Goal: Book appointment/travel/reservation

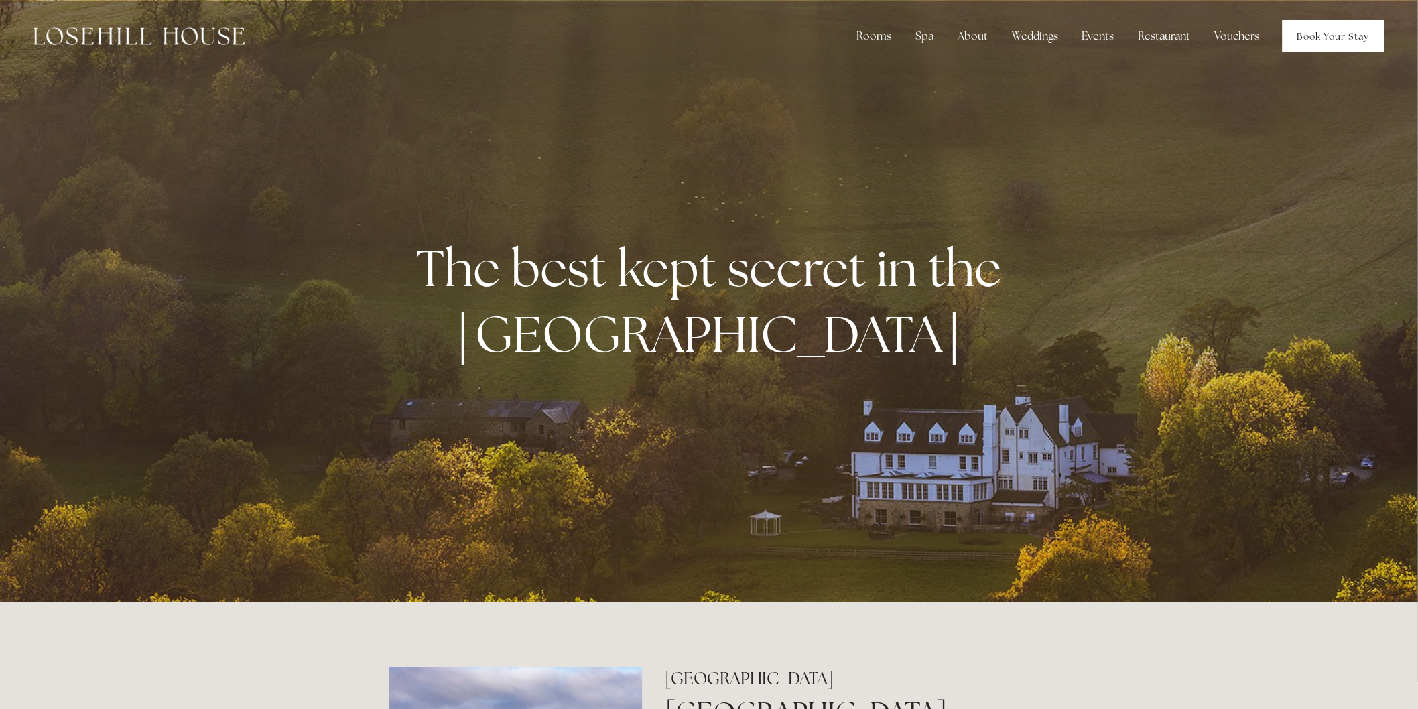
click at [1307, 49] on link "Book Your Stay" at bounding box center [1334, 36] width 102 height 32
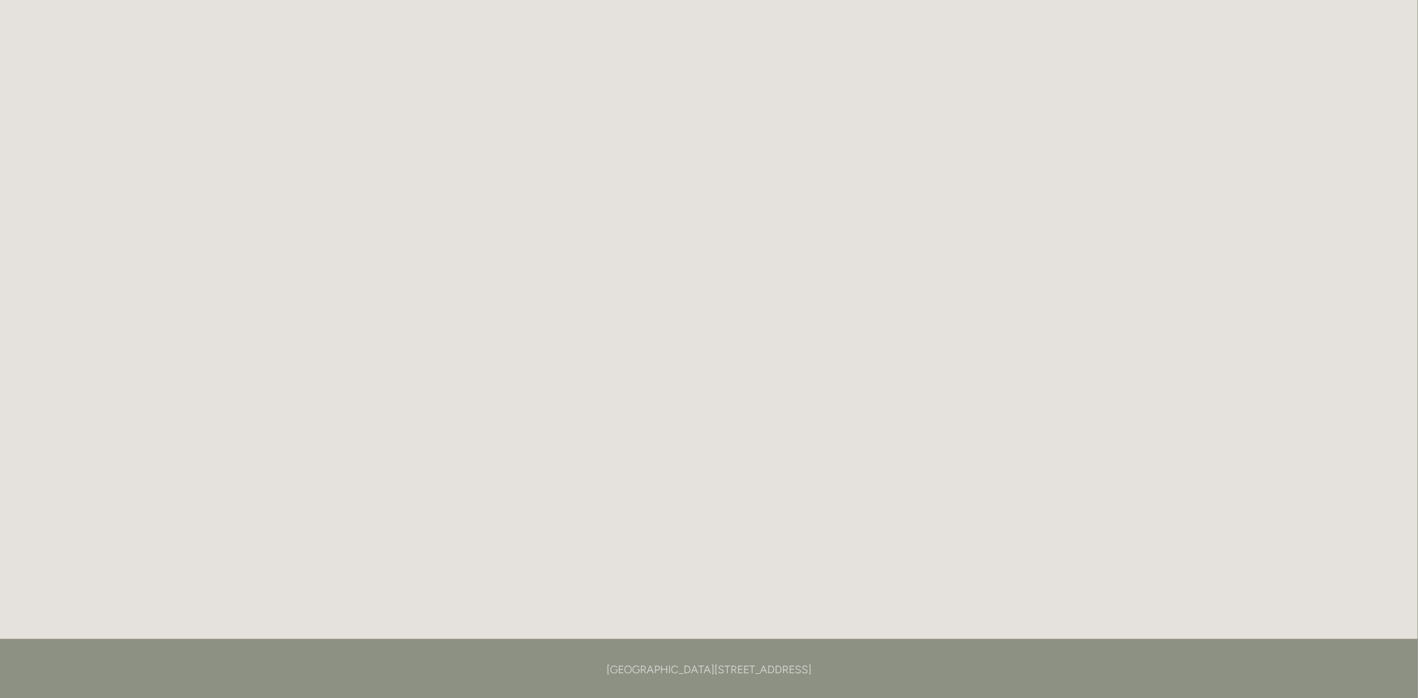
scroll to position [71, 0]
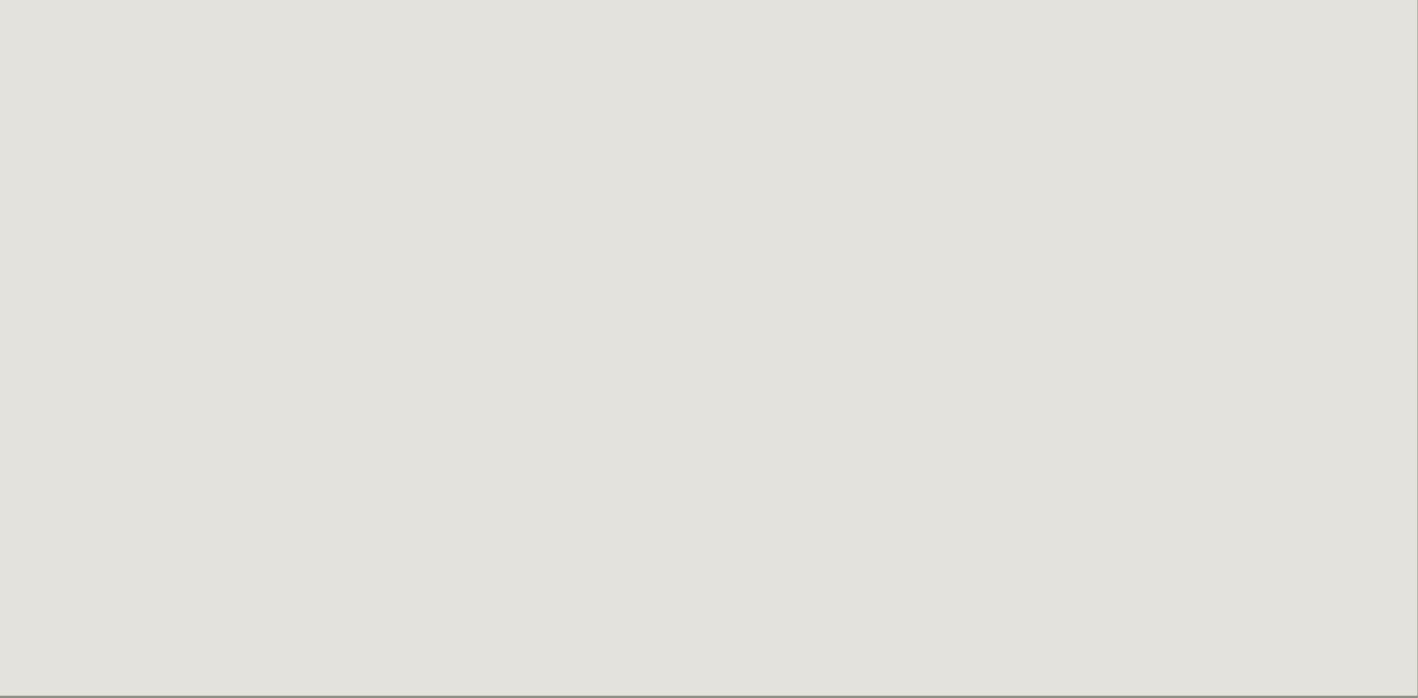
scroll to position [71, 0]
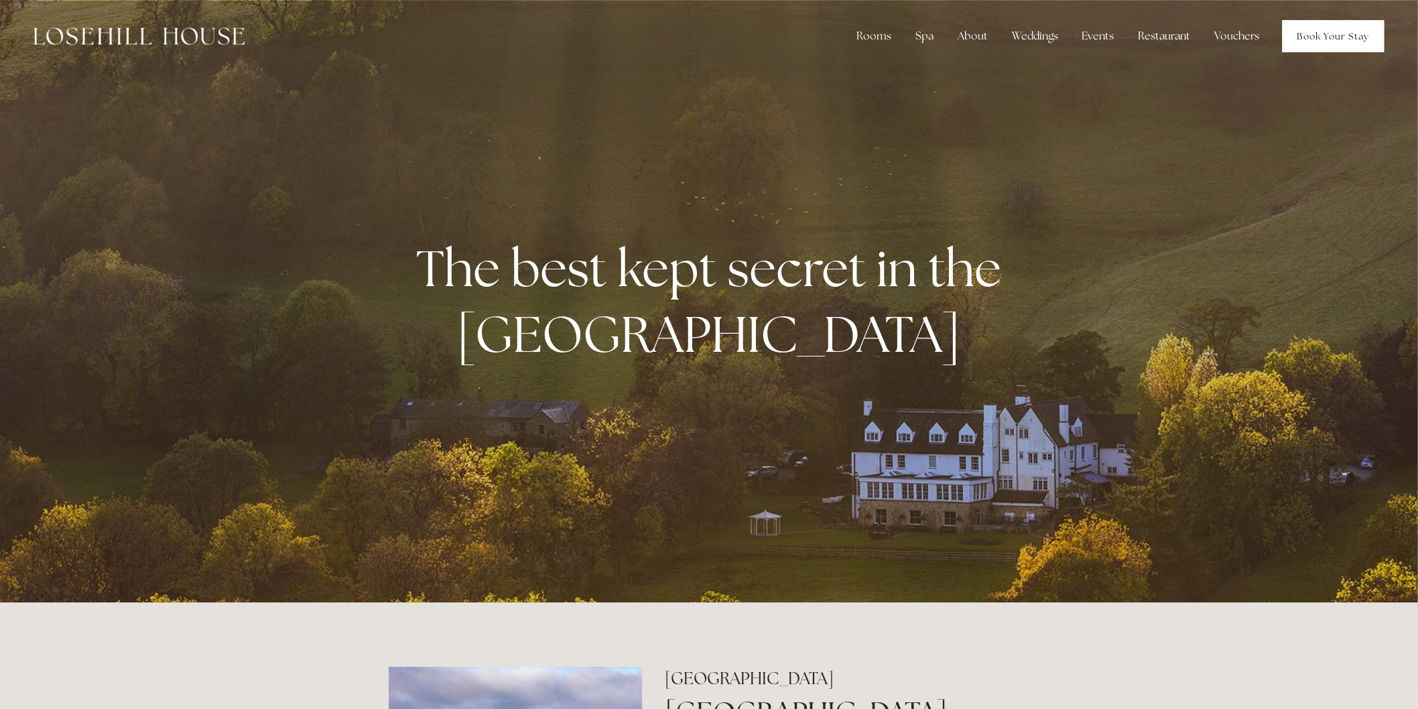
click at [1342, 34] on link "Book Your Stay" at bounding box center [1334, 36] width 102 height 32
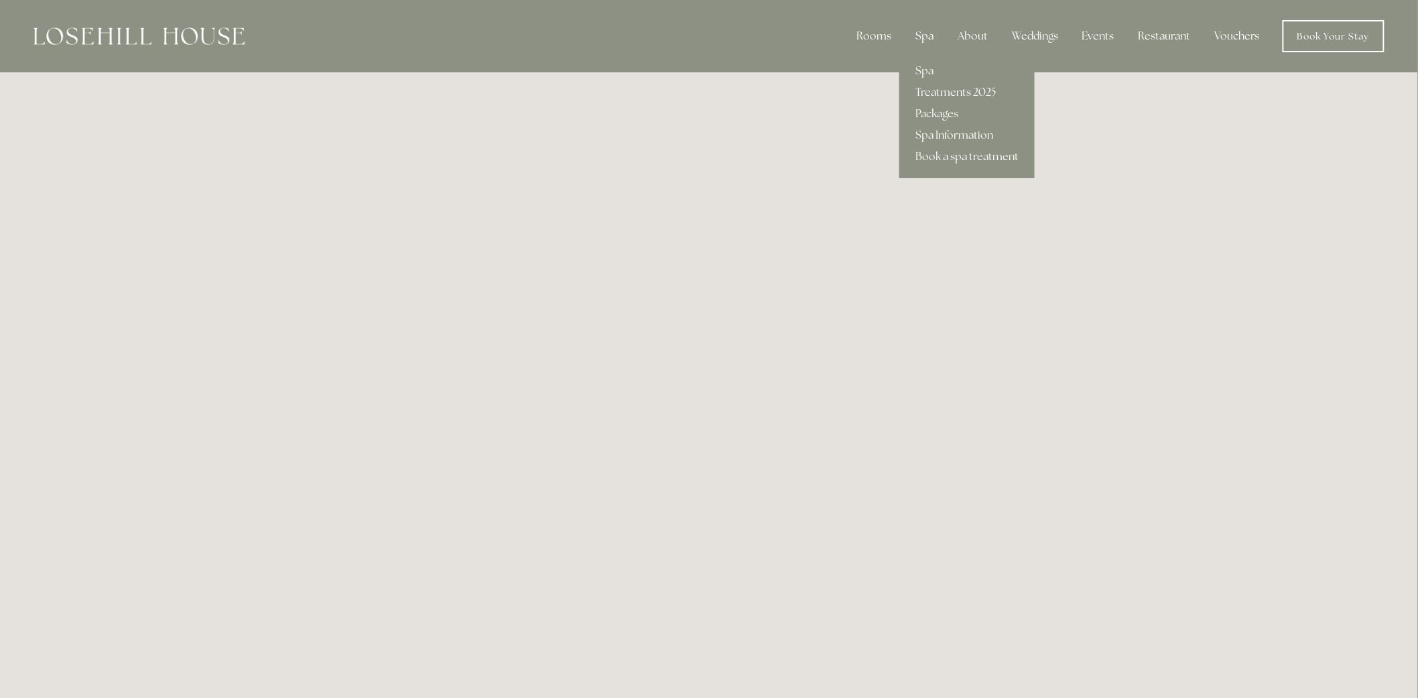
click at [988, 88] on link "Treatments 2025" at bounding box center [966, 92] width 135 height 21
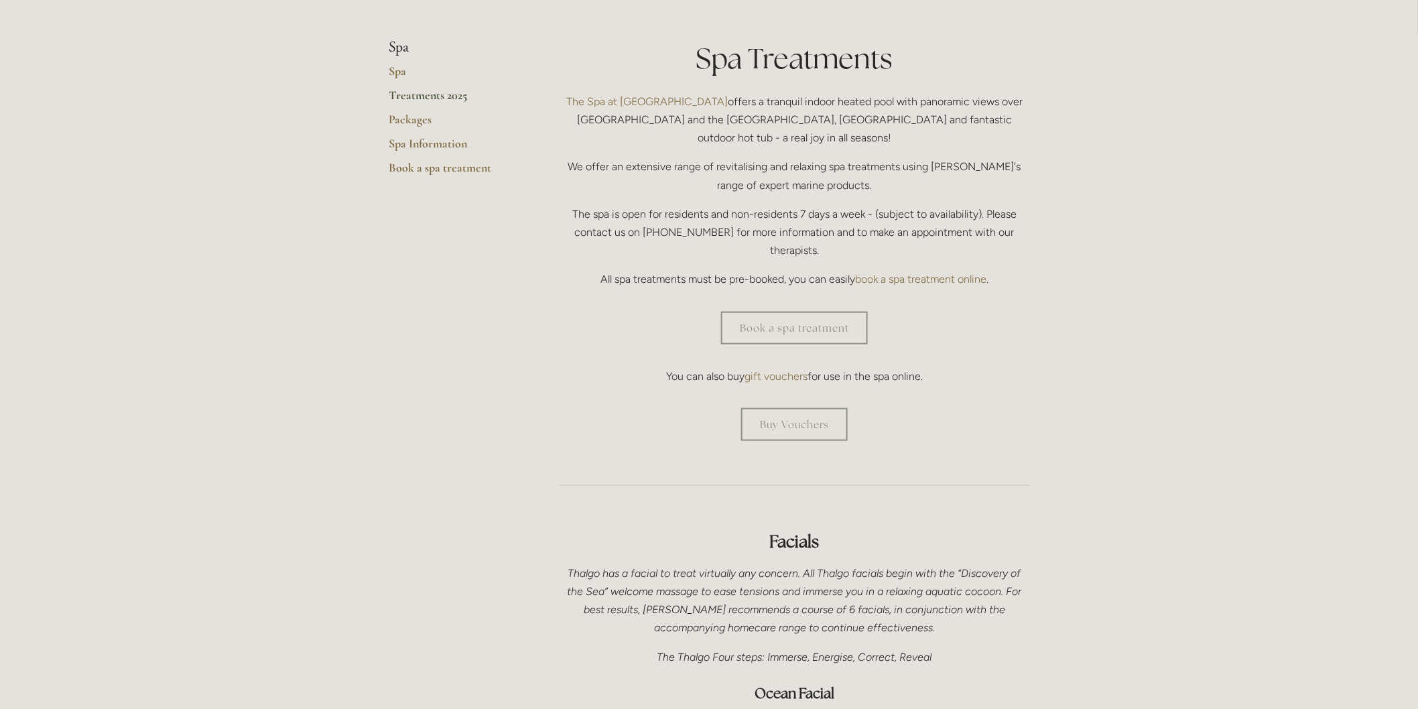
scroll to position [298, 0]
